Goal: Information Seeking & Learning: Learn about a topic

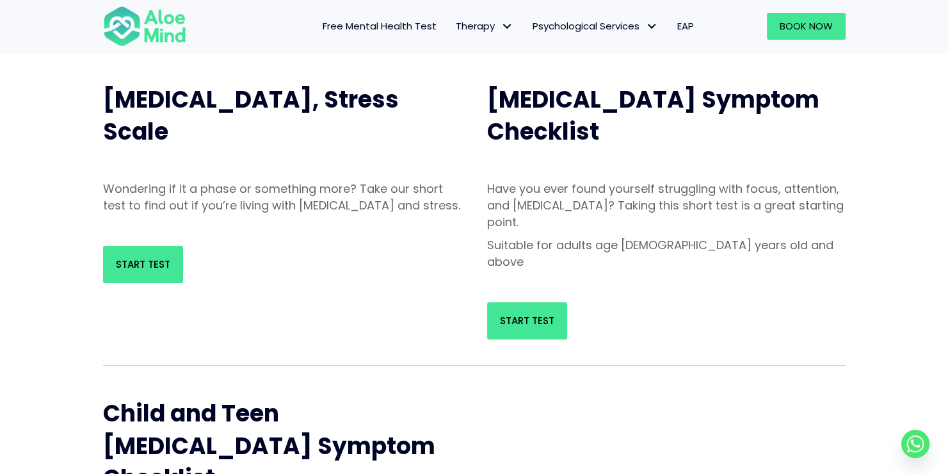
scroll to position [128, 0]
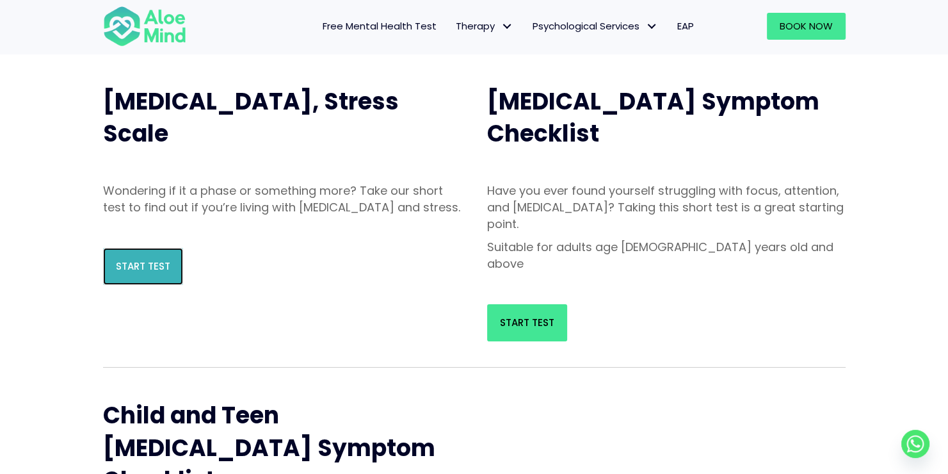
click at [128, 273] on span "Start Test" at bounding box center [143, 265] width 54 height 13
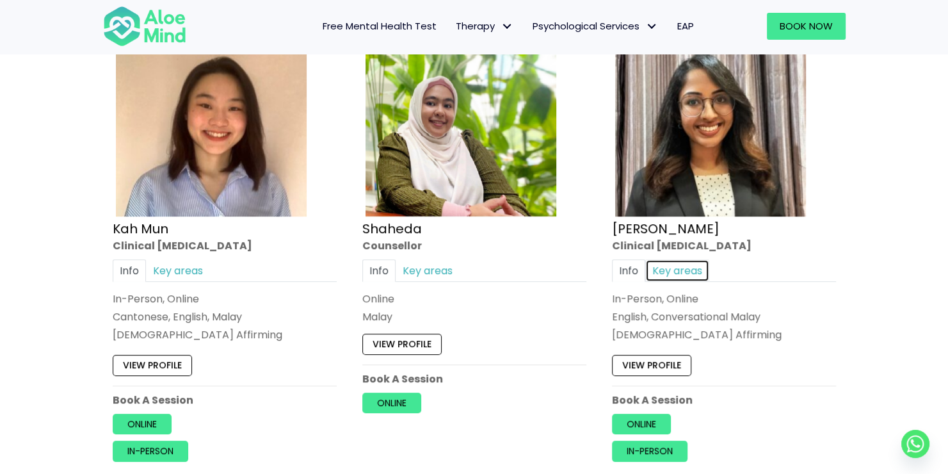
click at [673, 259] on link "Key areas" at bounding box center [677, 270] width 64 height 22
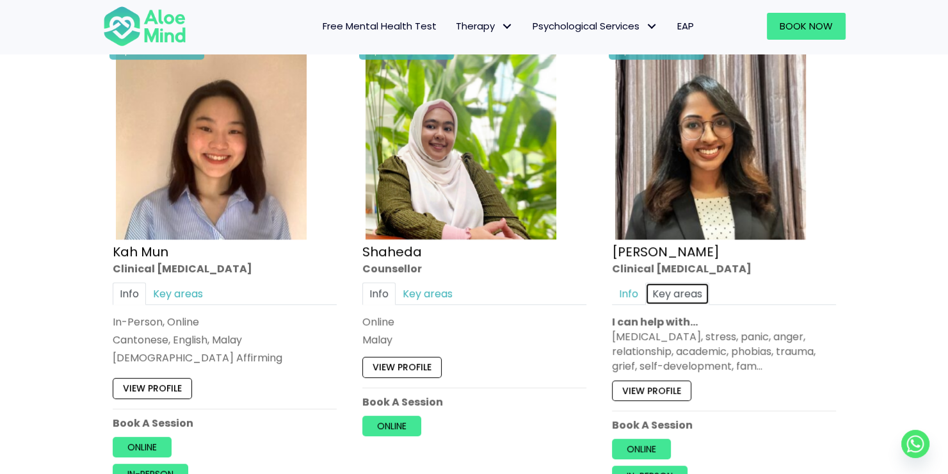
scroll to position [702, 0]
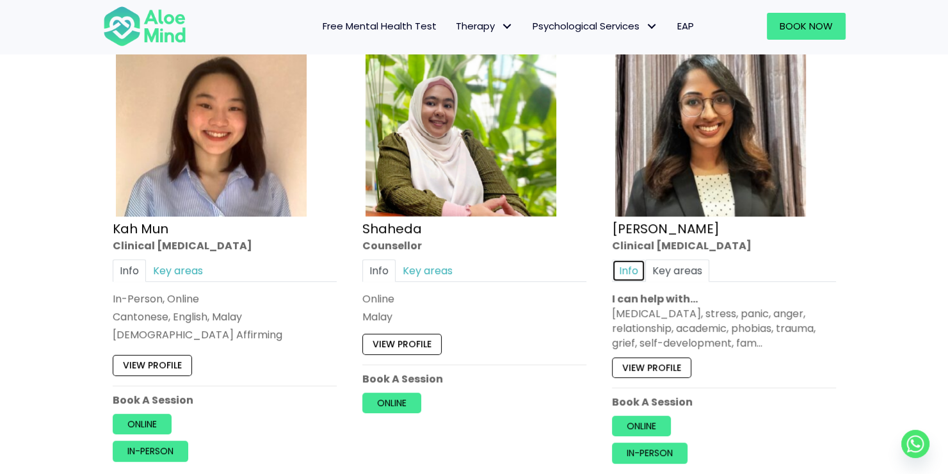
click at [638, 268] on link "Info" at bounding box center [628, 270] width 33 height 22
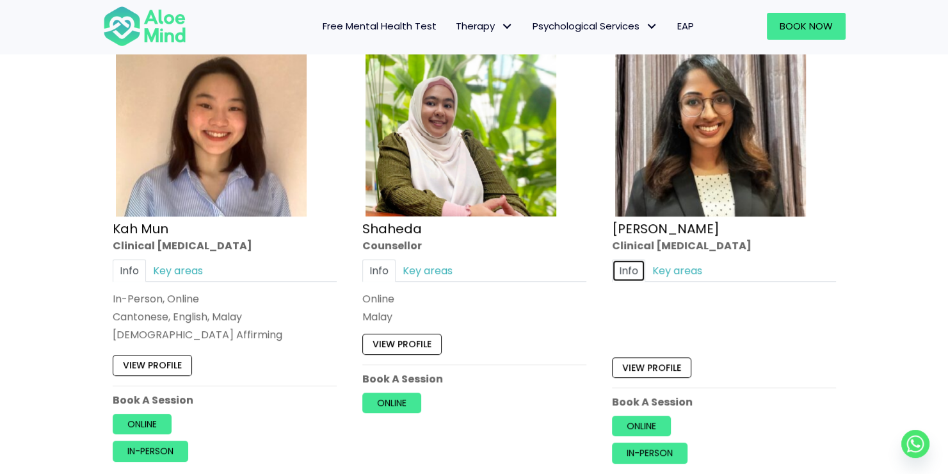
click at [638, 268] on link "Info" at bounding box center [628, 270] width 33 height 22
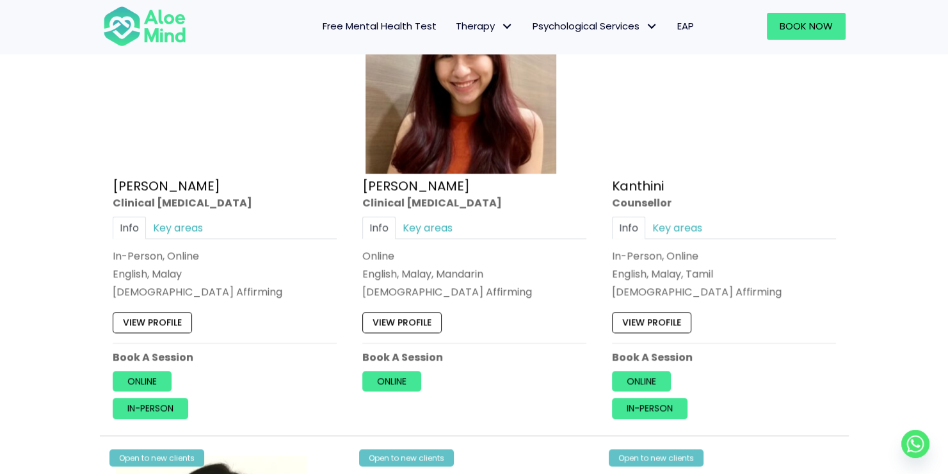
scroll to position [1726, 0]
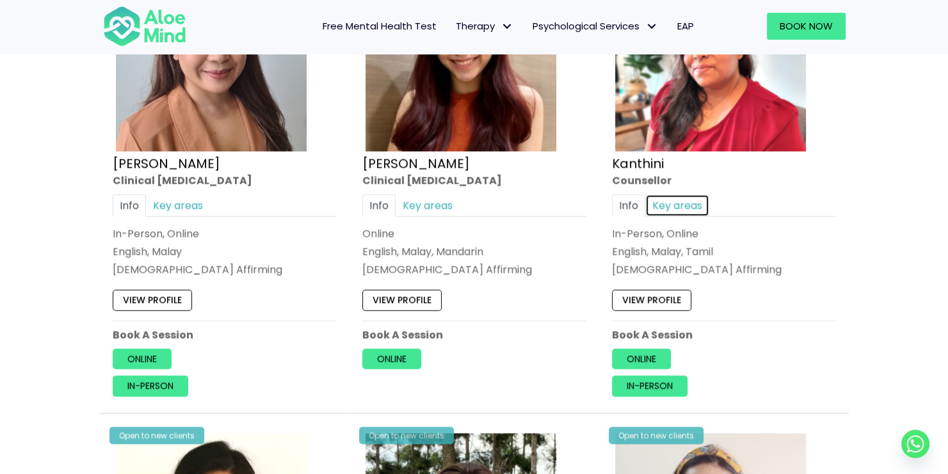
click at [668, 195] on link "Key areas" at bounding box center [677, 205] width 64 height 22
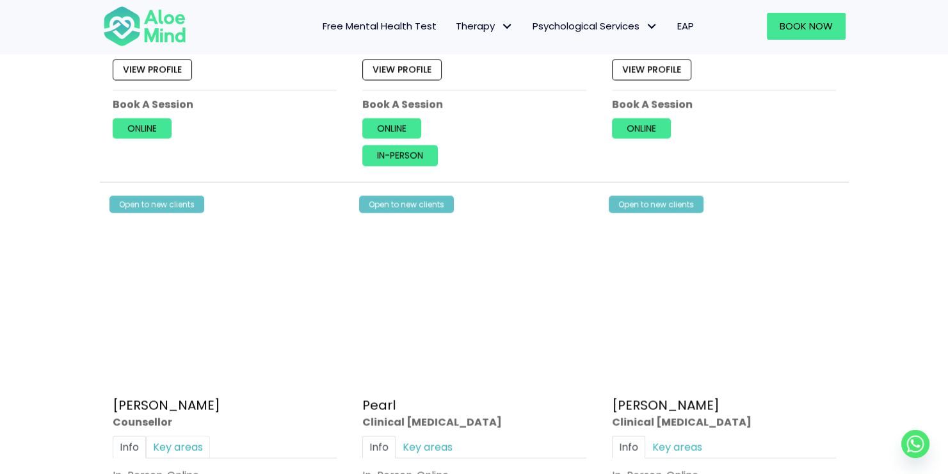
scroll to position [2495, 0]
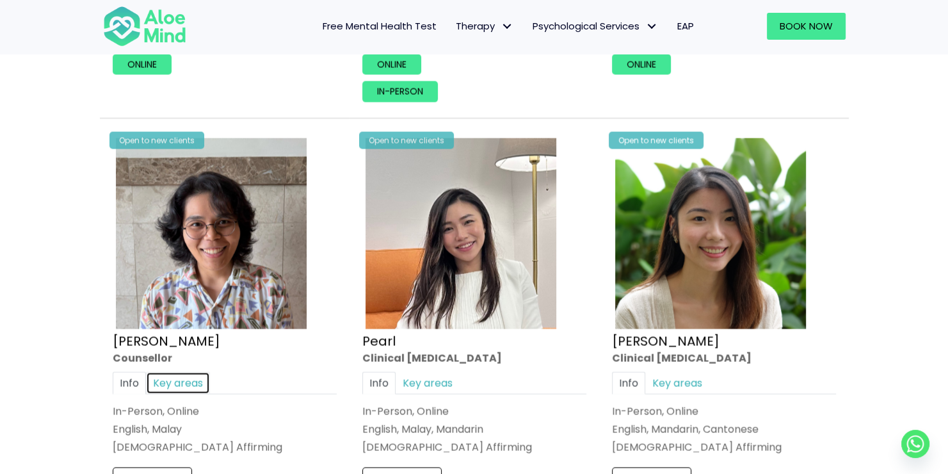
click at [178, 372] on link "Key areas" at bounding box center [178, 383] width 64 height 22
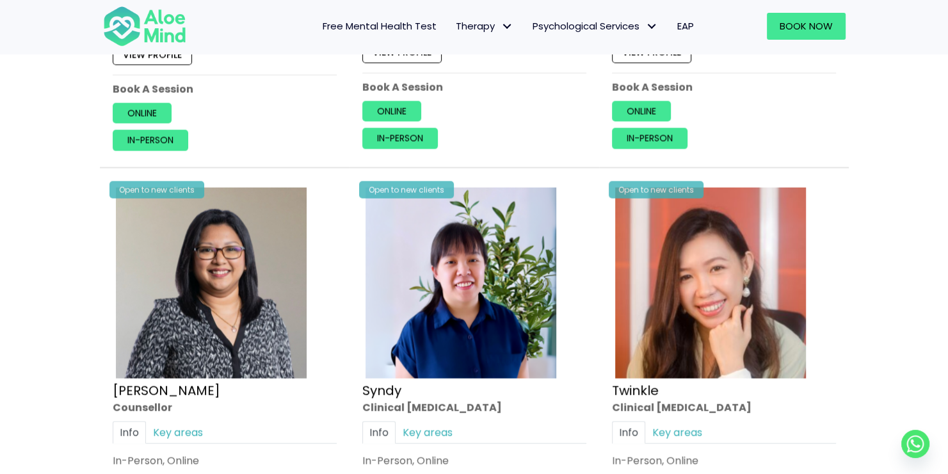
scroll to position [2943, 0]
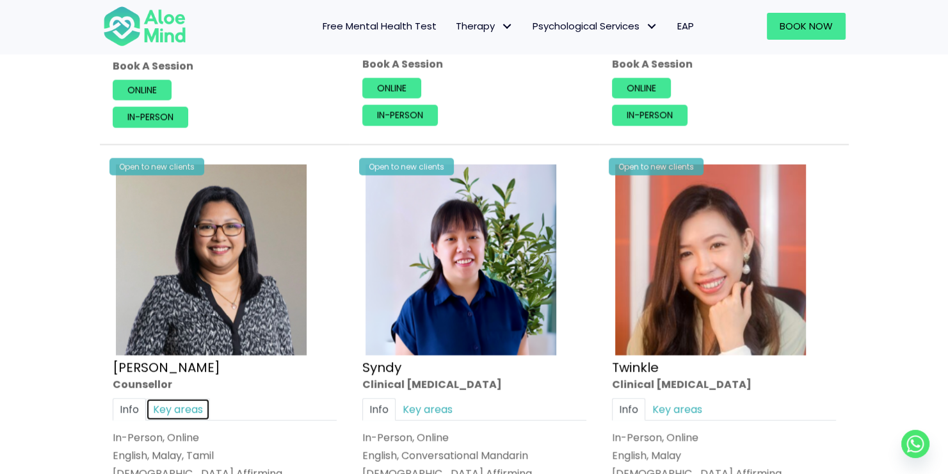
click at [183, 398] on link "Key areas" at bounding box center [178, 409] width 64 height 22
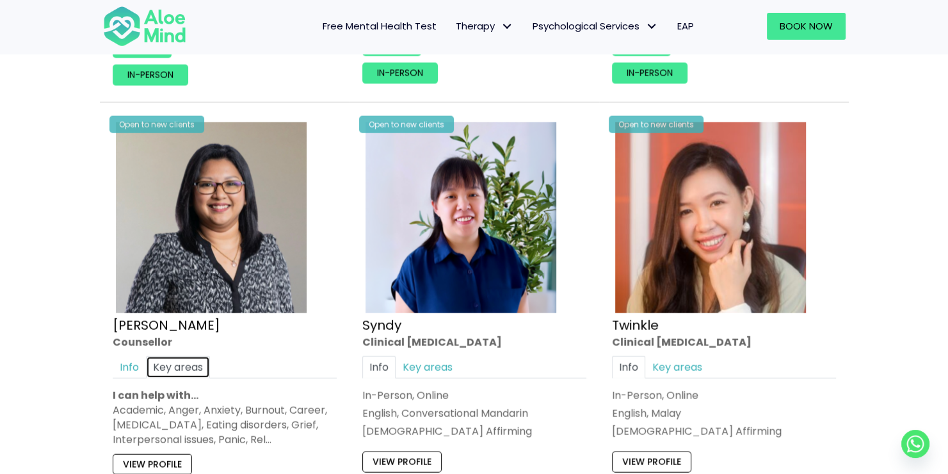
scroll to position [2815, 0]
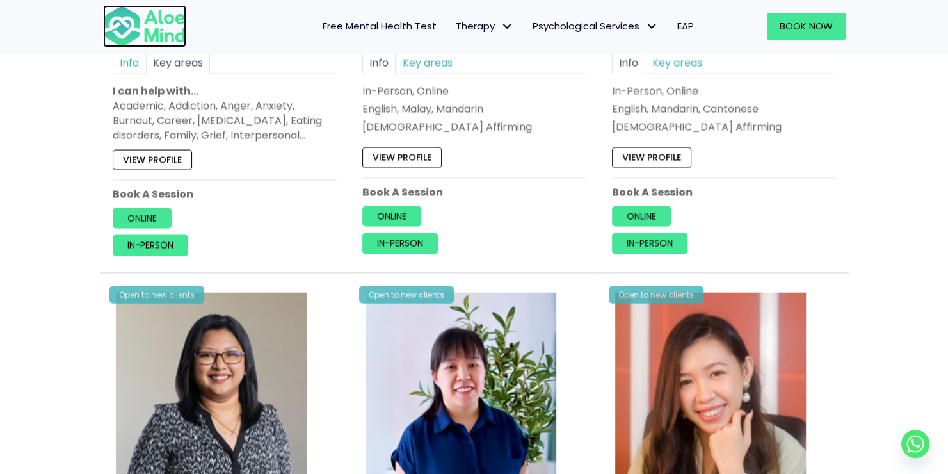
click at [125, 29] on img at bounding box center [144, 26] width 83 height 42
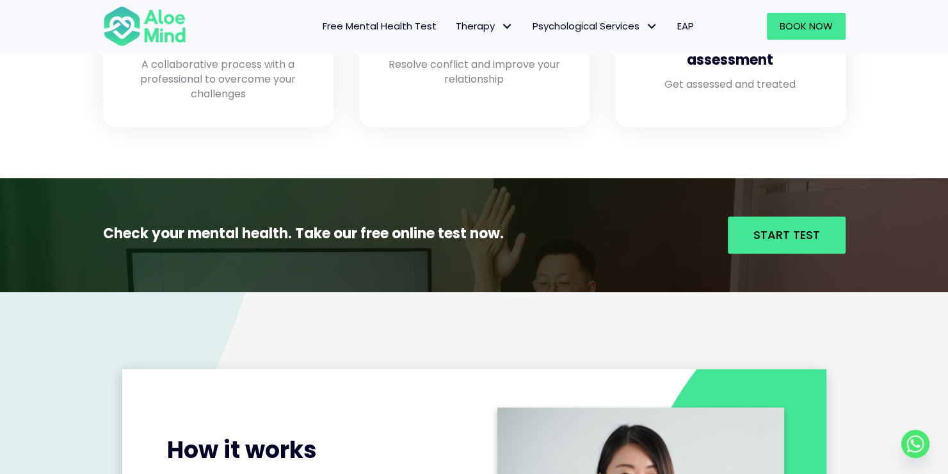
scroll to position [1281, 0]
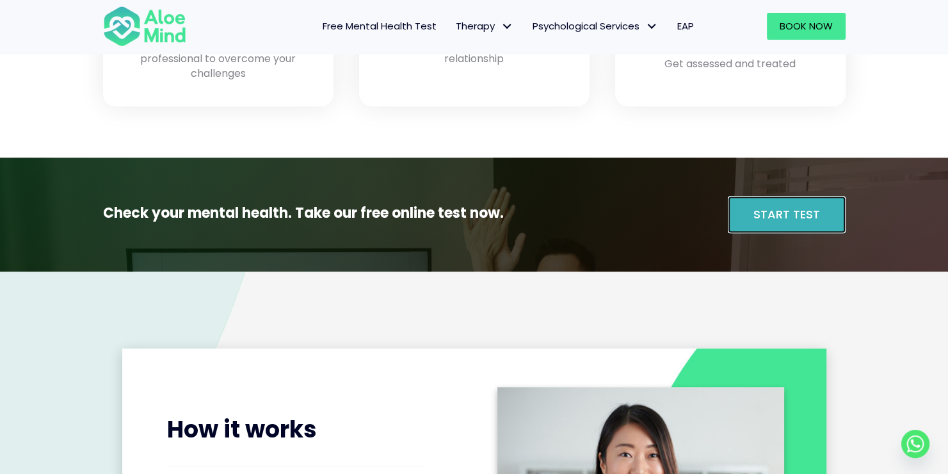
click at [760, 215] on span "Start Test" at bounding box center [787, 214] width 67 height 16
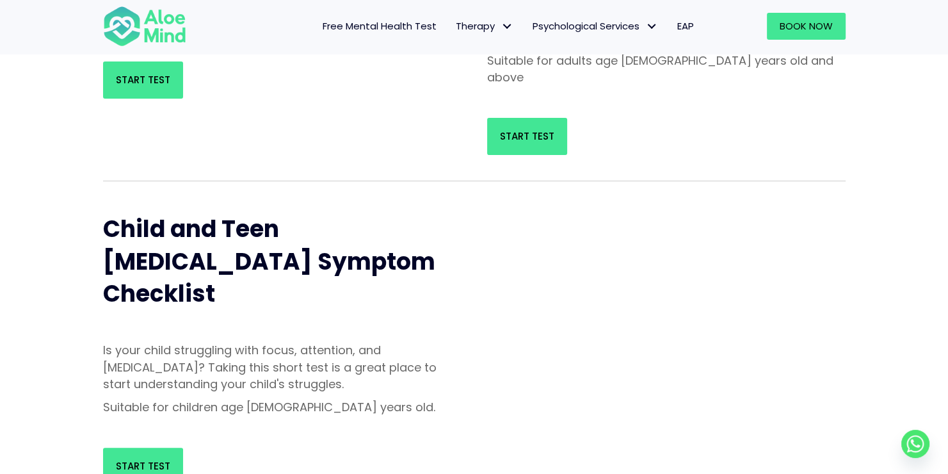
scroll to position [384, 0]
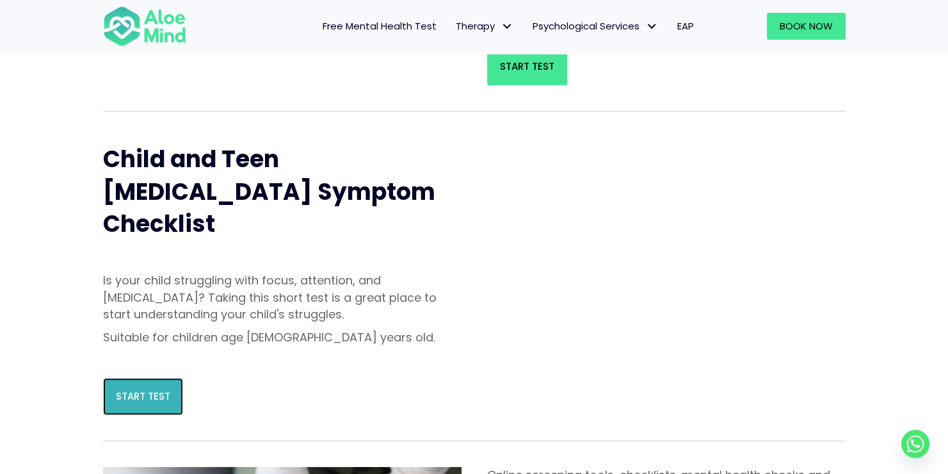
click at [154, 378] on link "Start Test" at bounding box center [143, 396] width 80 height 37
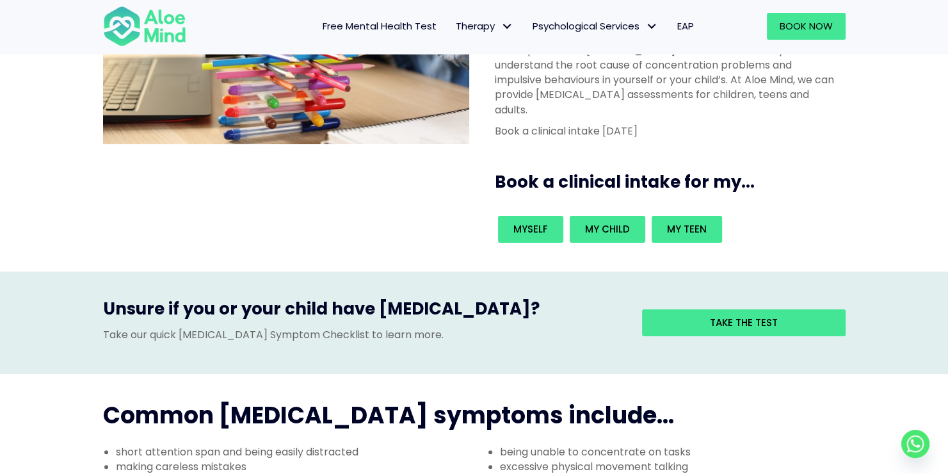
scroll to position [192, 0]
